Goal: Task Accomplishment & Management: Use online tool/utility

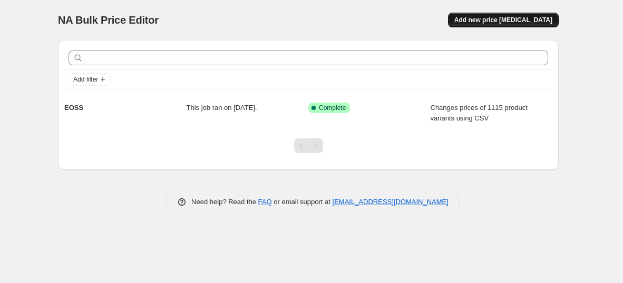
click at [489, 17] on span "Add new price [MEDICAL_DATA]" at bounding box center [503, 20] width 98 height 8
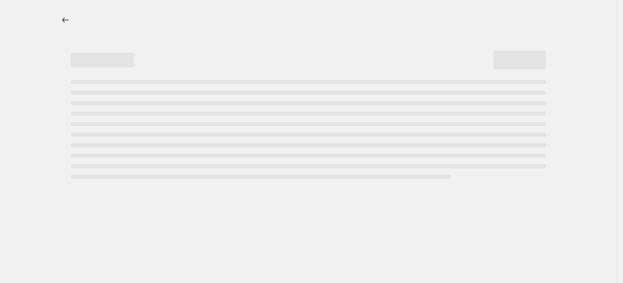
select select "percentage"
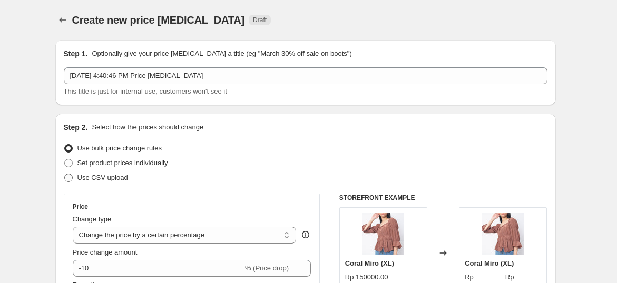
click at [98, 178] on span "Use CSV upload" at bounding box center [102, 178] width 51 height 8
click at [65, 174] on input "Use CSV upload" at bounding box center [64, 174] width 1 height 1
radio input "true"
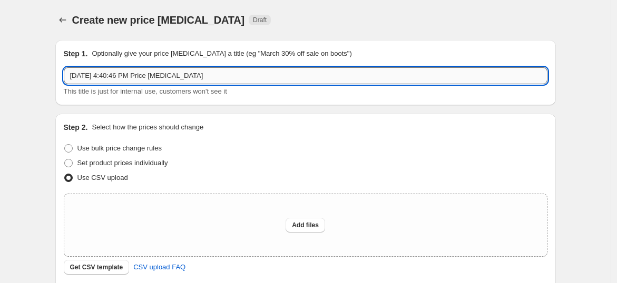
click at [98, 80] on input "[DATE] 4:40:46 PM Price [MEDICAL_DATA]" at bounding box center [306, 75] width 484 height 17
click at [203, 76] on input "[DATE] 4:40:46 PM Price [MEDICAL_DATA]" at bounding box center [306, 75] width 484 height 17
type input "MSS"
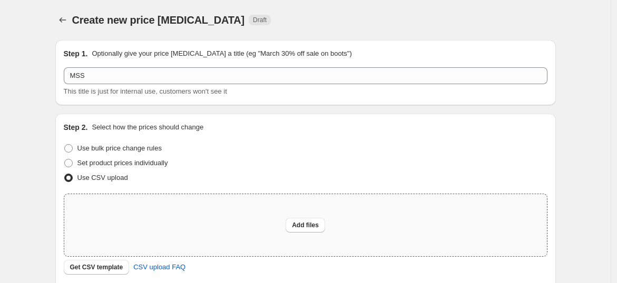
click at [169, 226] on div "Add files" at bounding box center [305, 225] width 483 height 62
type input "C:\fakepath\csv_template_user_14254.csv"
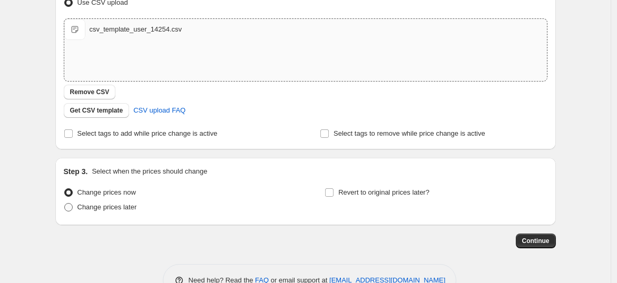
click at [111, 205] on span "Change prices later" at bounding box center [107, 207] width 60 height 8
click at [65, 204] on input "Change prices later" at bounding box center [64, 203] width 1 height 1
radio input "true"
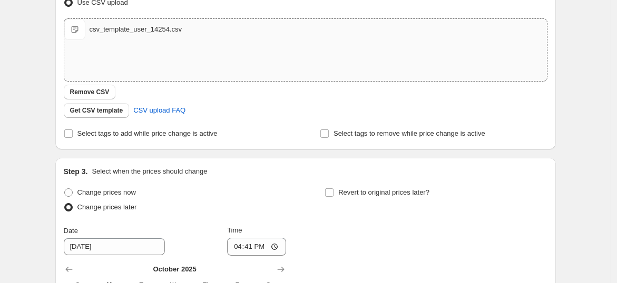
scroll to position [292, 0]
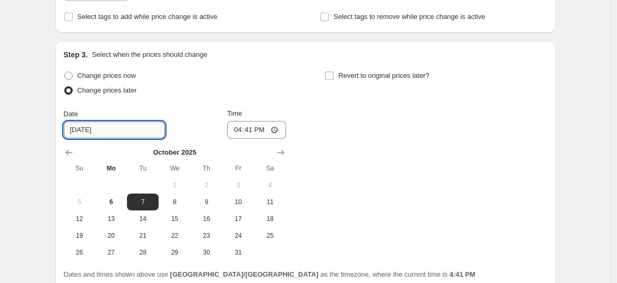
click at [116, 132] on input "[DATE]" at bounding box center [114, 130] width 101 height 17
click at [93, 125] on input "[DATE]" at bounding box center [114, 130] width 101 height 17
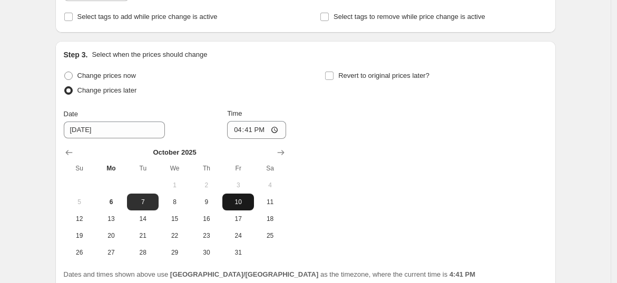
click at [240, 204] on span "10" at bounding box center [238, 202] width 23 height 8
type input "[DATE]"
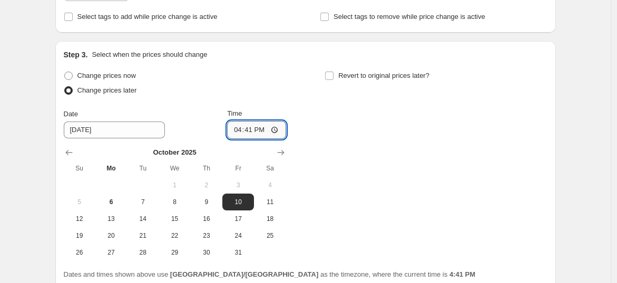
click at [241, 126] on input "16:41" at bounding box center [256, 130] width 59 height 18
click at [247, 131] on input "16:41" at bounding box center [256, 130] width 59 height 18
click at [263, 130] on input "16:41" at bounding box center [256, 130] width 59 height 18
click at [277, 130] on input "16:41" at bounding box center [256, 130] width 59 height 18
type input "00:00"
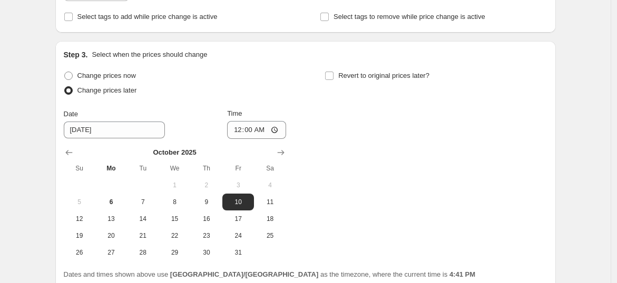
click at [409, 146] on div "Change prices now Change prices later Date [DATE] Time 00:00 [DATE] Su Mo Tu We…" at bounding box center [306, 164] width 484 height 193
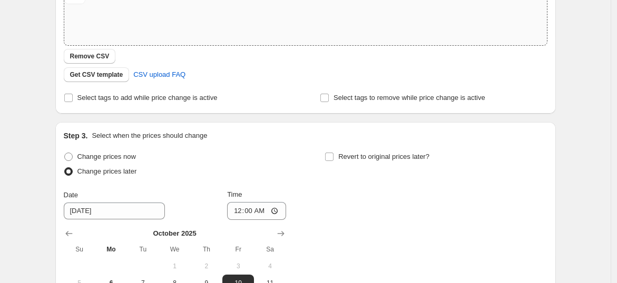
scroll to position [385, 0]
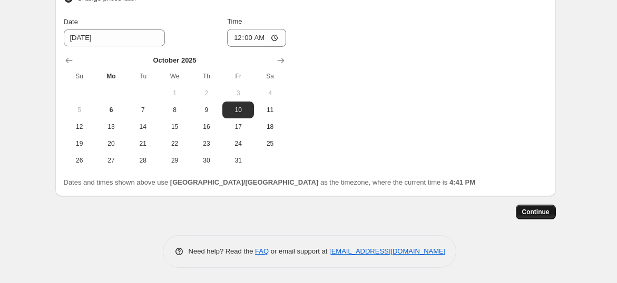
click at [530, 209] on span "Continue" at bounding box center [535, 212] width 27 height 8
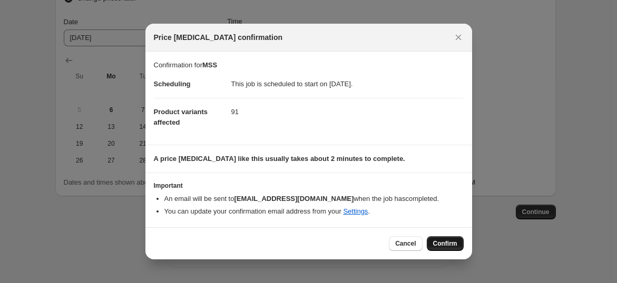
click at [438, 242] on span "Confirm" at bounding box center [445, 244] width 24 height 8
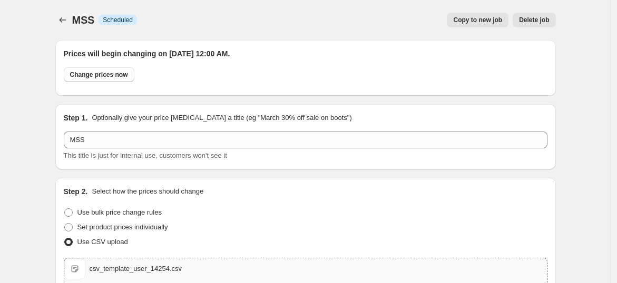
scroll to position [448, 0]
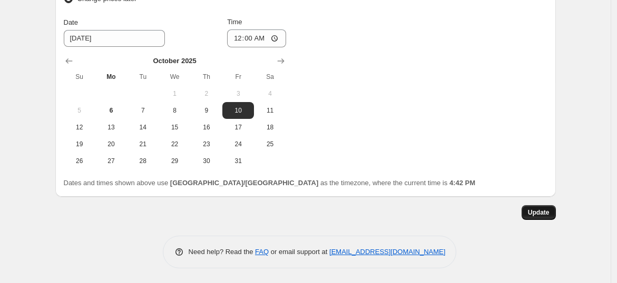
click at [536, 209] on span "Update" at bounding box center [539, 213] width 22 height 8
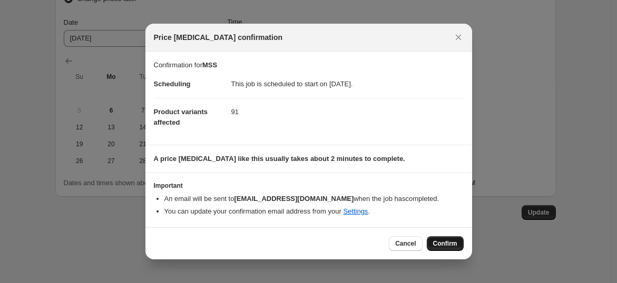
click at [439, 240] on span "Confirm" at bounding box center [445, 244] width 24 height 8
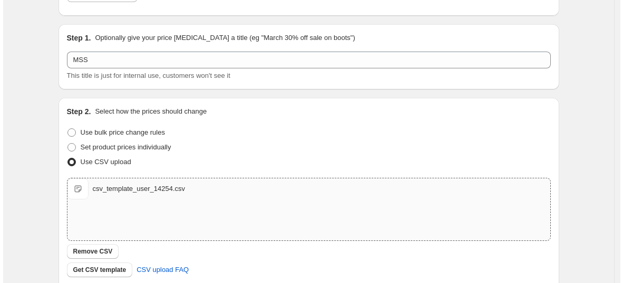
scroll to position [0, 0]
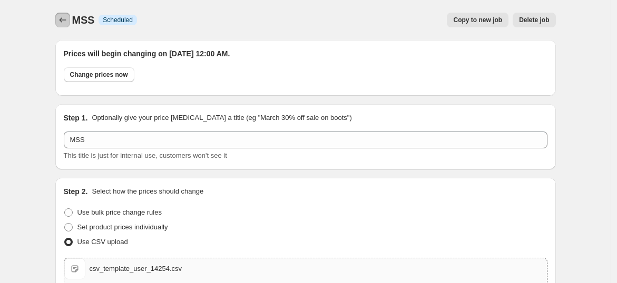
click at [65, 25] on button "Price change jobs" at bounding box center [62, 20] width 15 height 15
